Goal: Navigation & Orientation: Find specific page/section

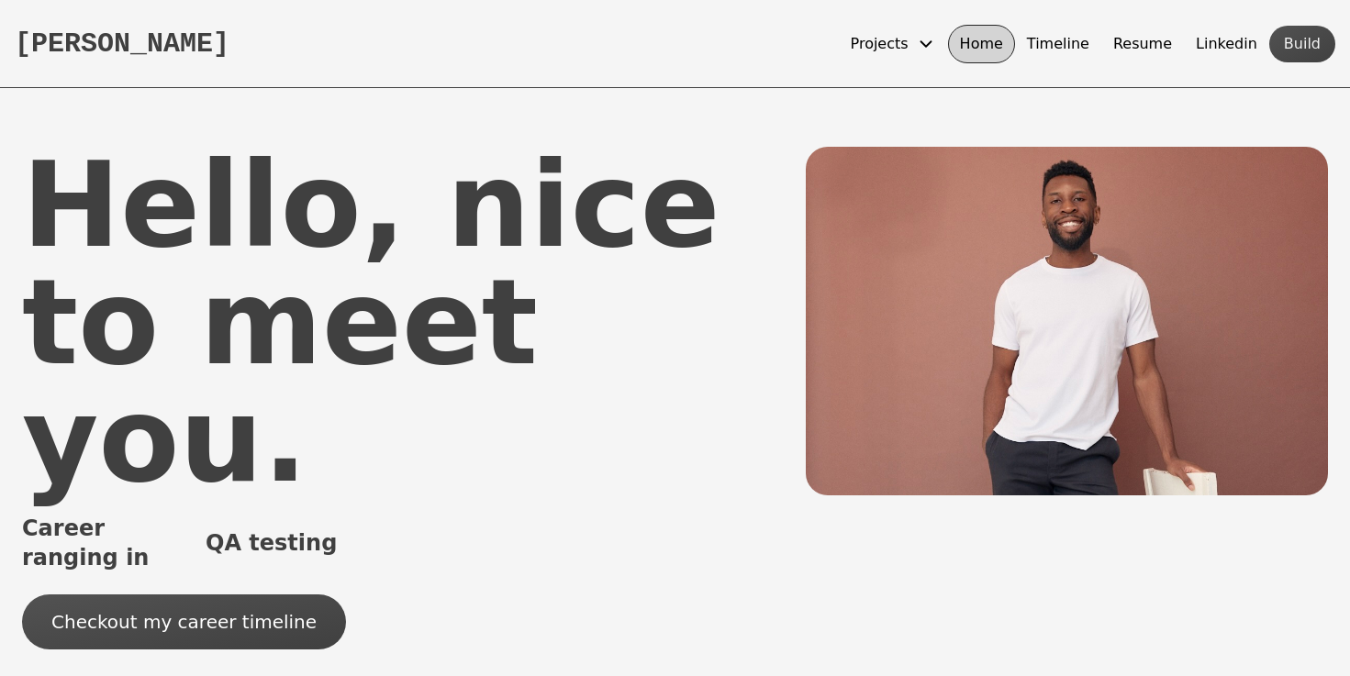
click at [1090, 50] on button "Timeline" at bounding box center [1058, 44] width 86 height 39
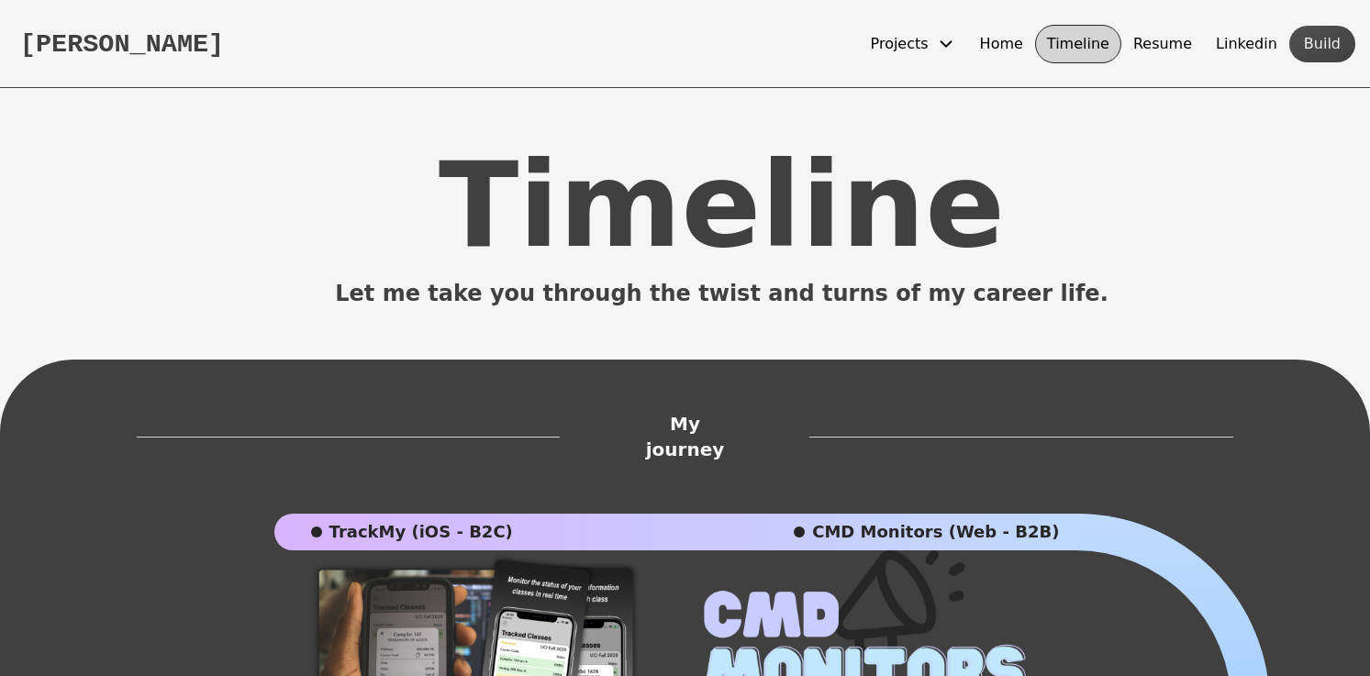
click at [162, 43] on button "[PERSON_NAME]" at bounding box center [122, 43] width 204 height 31
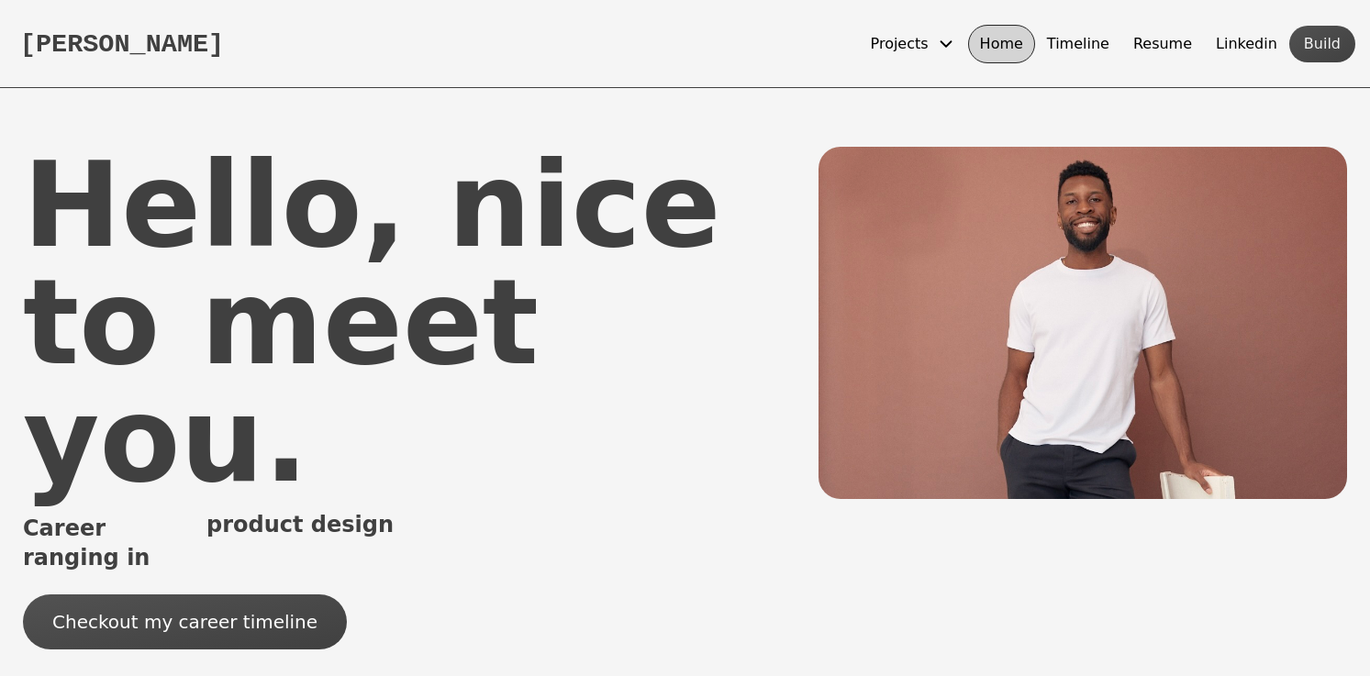
click at [208, 42] on button "[PERSON_NAME]" at bounding box center [122, 43] width 204 height 31
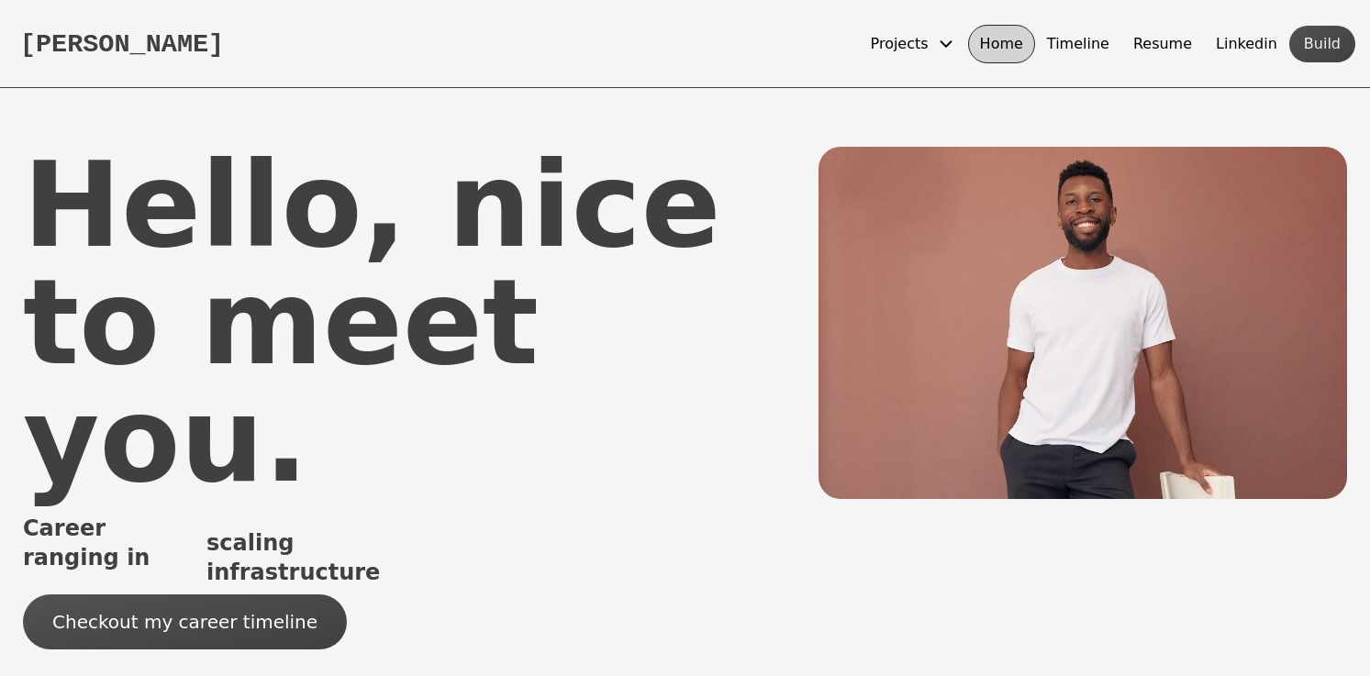
click at [208, 42] on button "[PERSON_NAME]" at bounding box center [122, 43] width 204 height 31
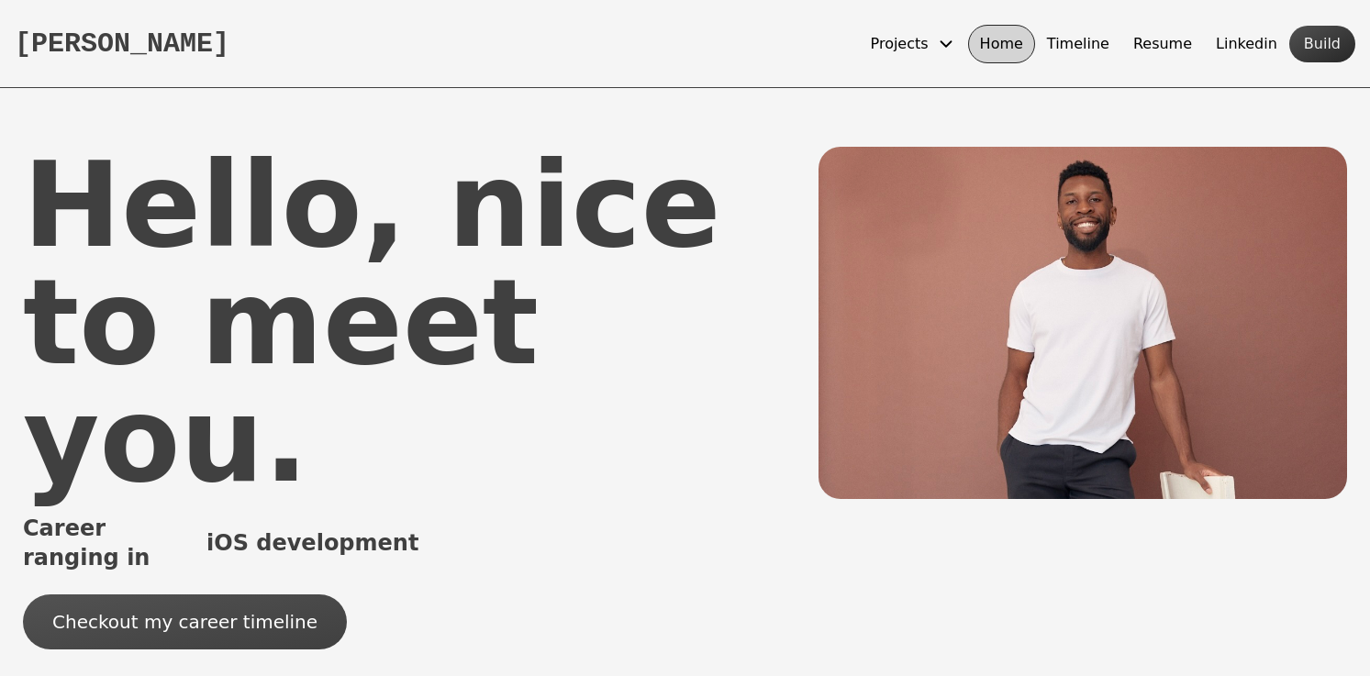
click at [1322, 42] on button "Build" at bounding box center [1323, 44] width 66 height 37
